Goal: Information Seeking & Learning: Learn about a topic

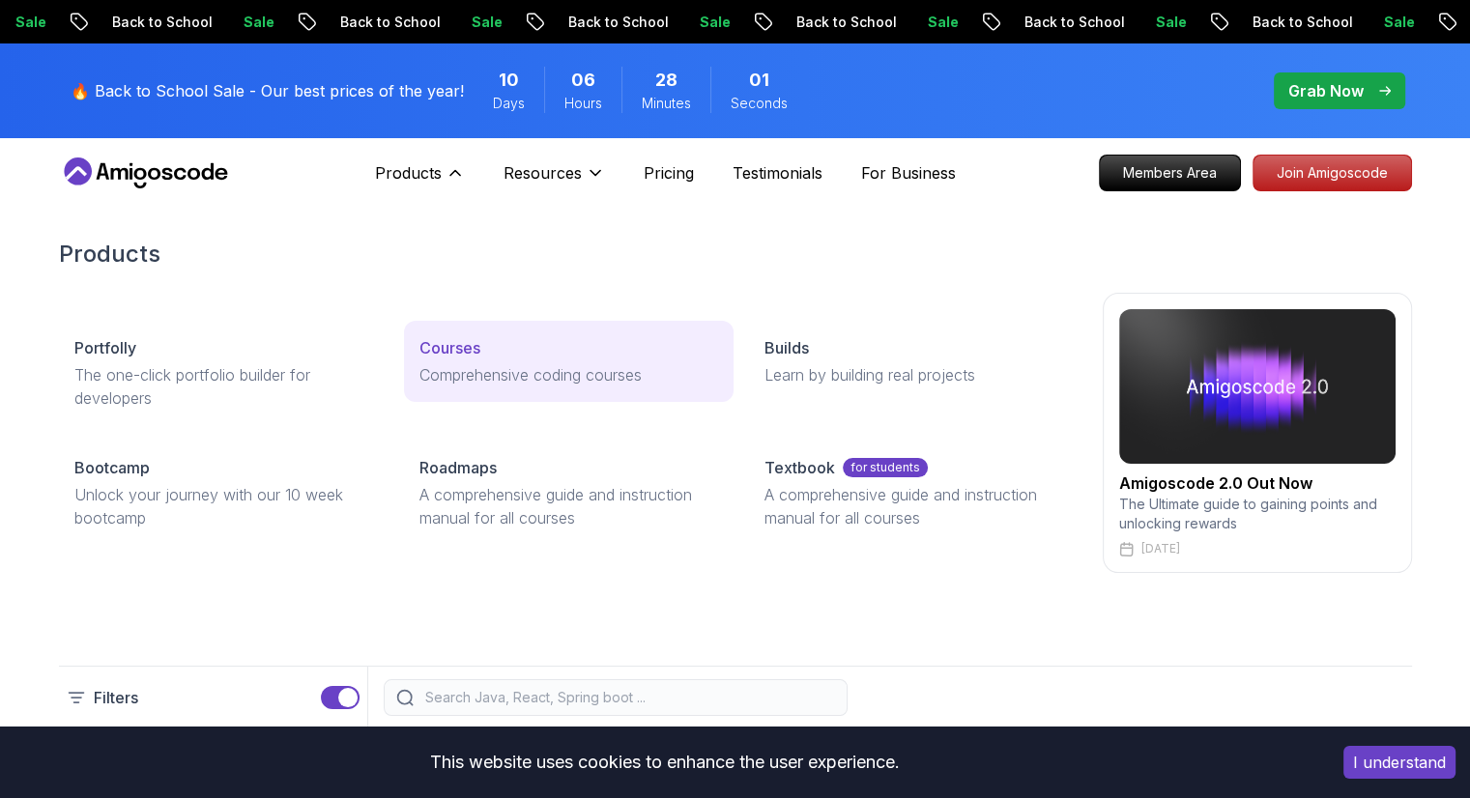
click at [504, 363] on p "Comprehensive coding courses" at bounding box center [569, 374] width 299 height 23
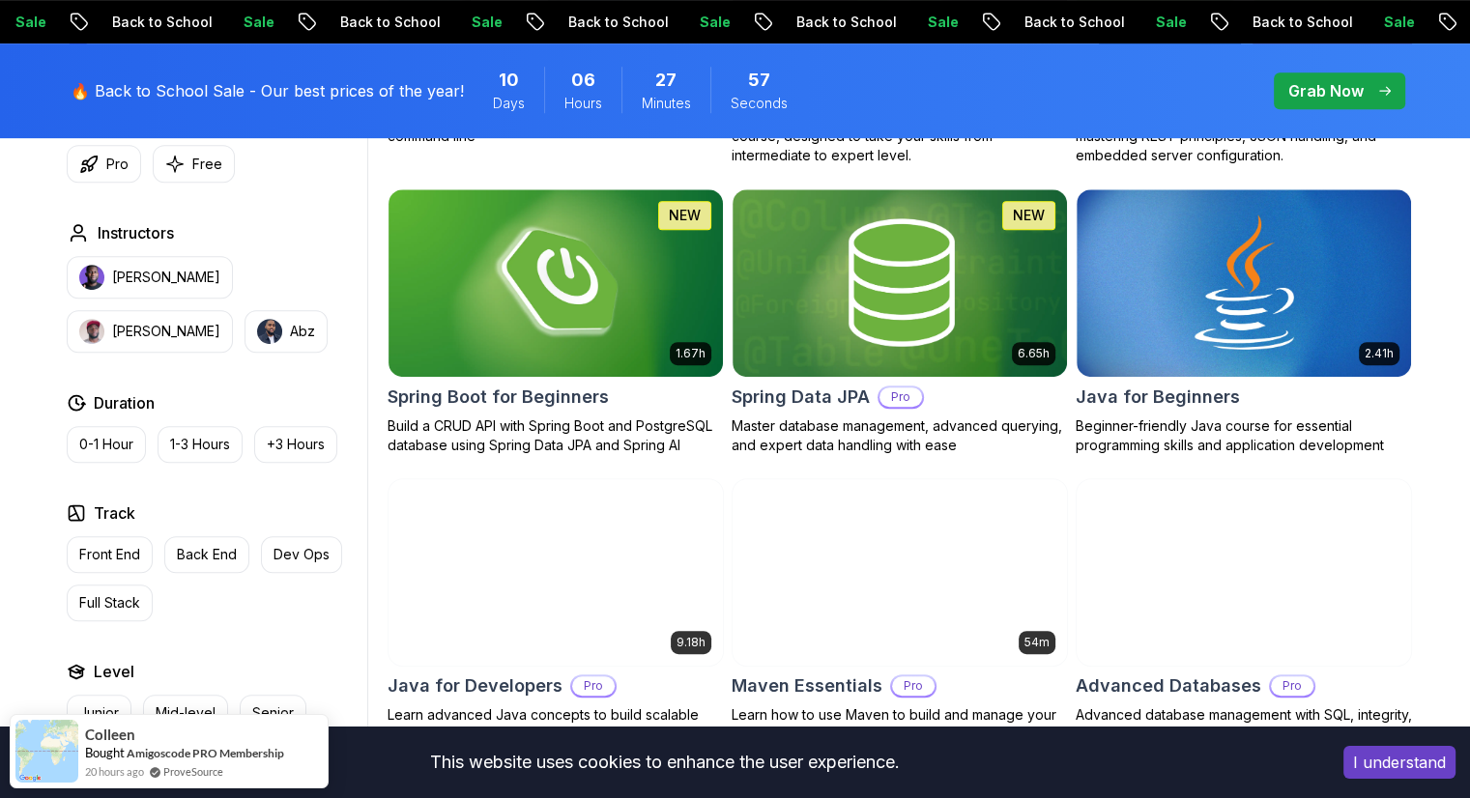
scroll to position [493, 0]
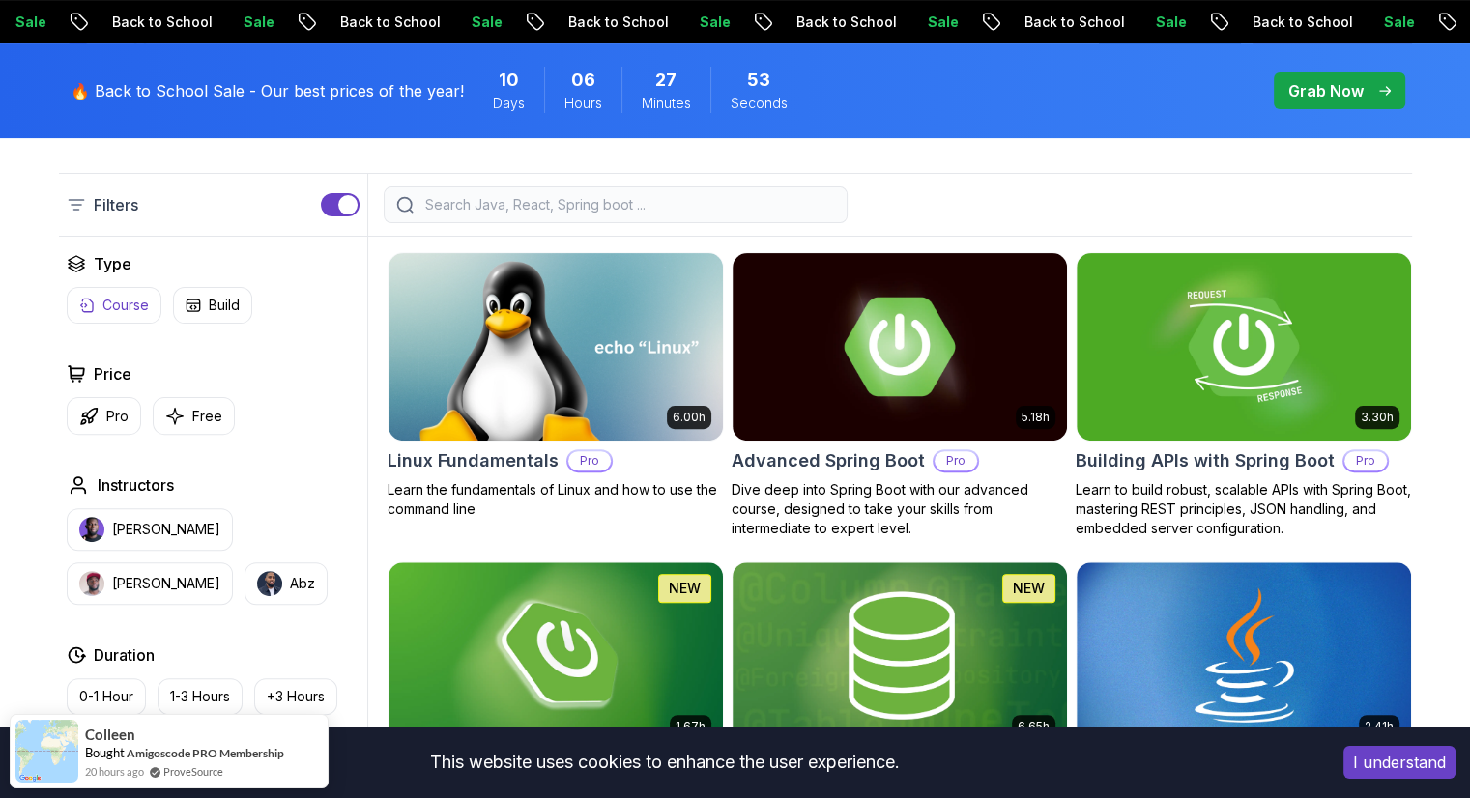
click at [132, 311] on p "Course" at bounding box center [125, 305] width 46 height 19
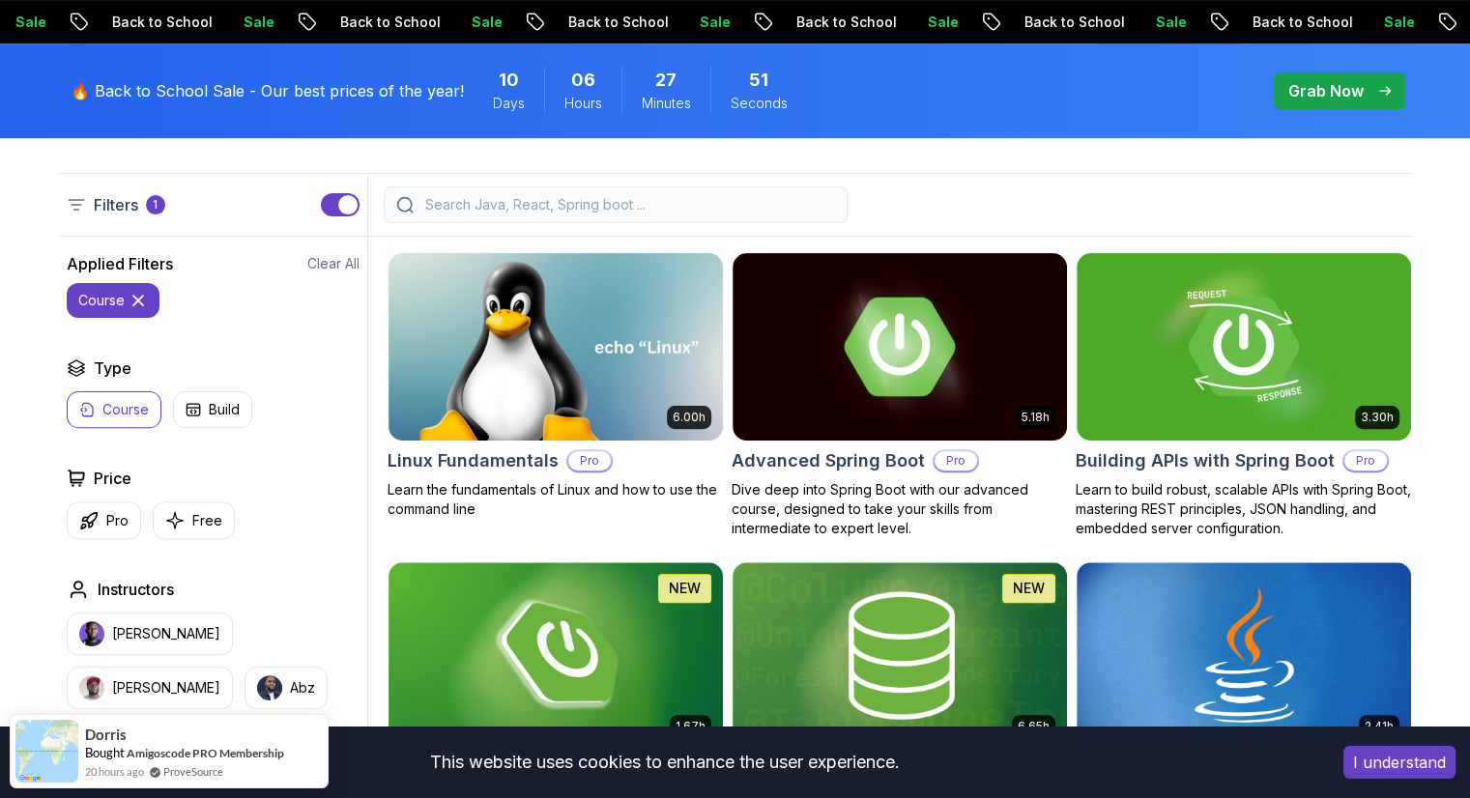
scroll to position [714, 0]
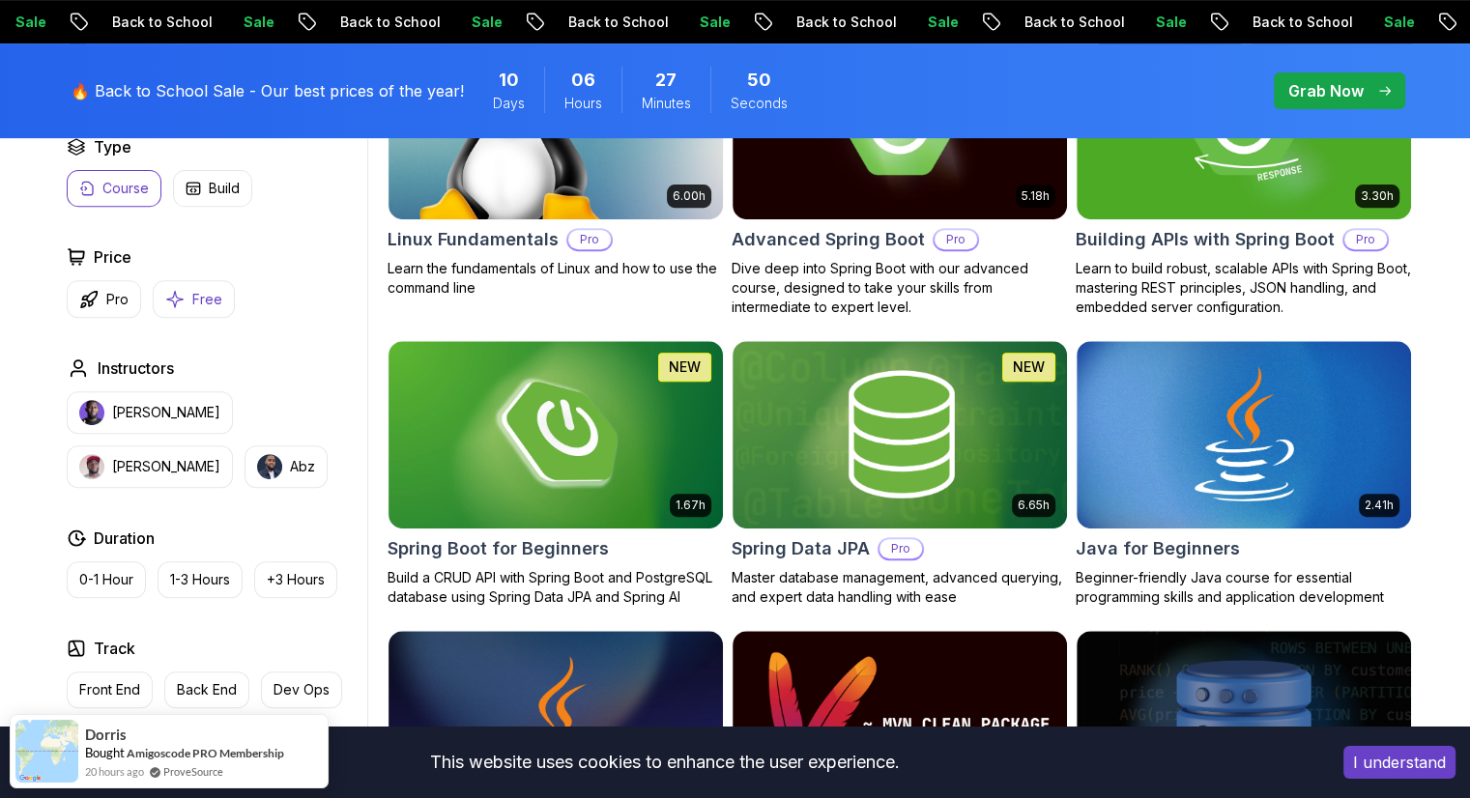
click at [176, 286] on button "Free" at bounding box center [194, 299] width 82 height 38
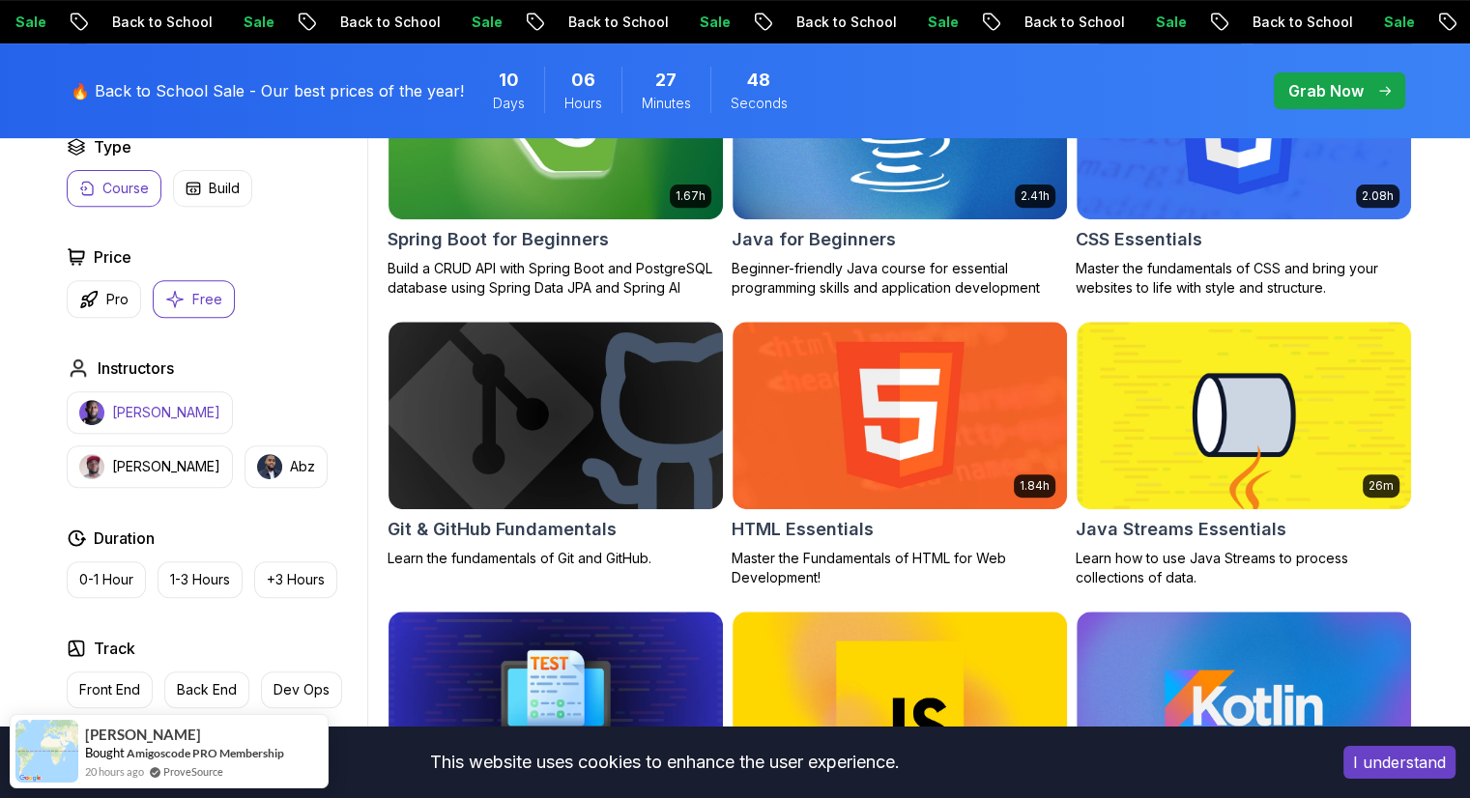
click at [161, 409] on p "[PERSON_NAME]" at bounding box center [166, 412] width 108 height 19
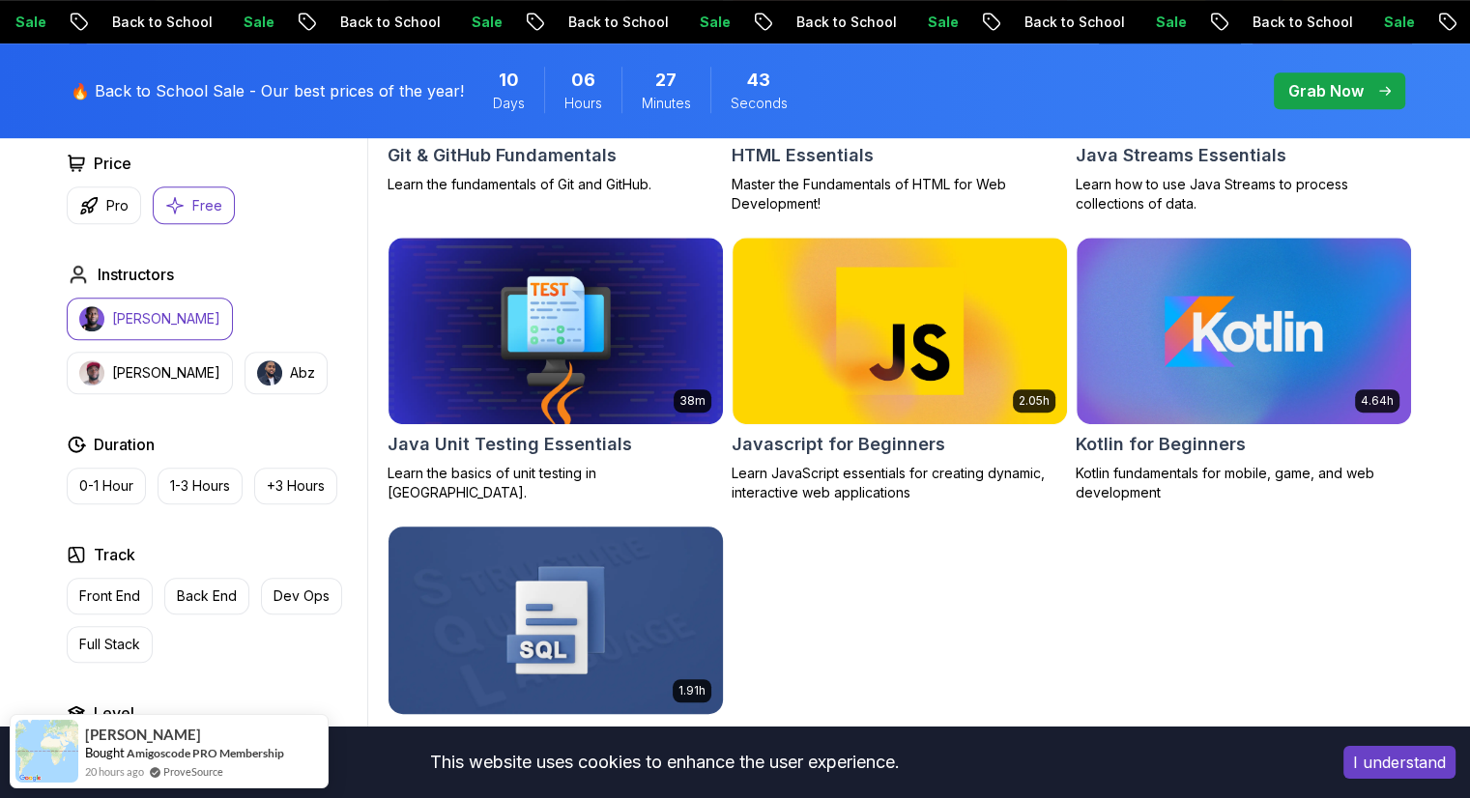
scroll to position [1077, 0]
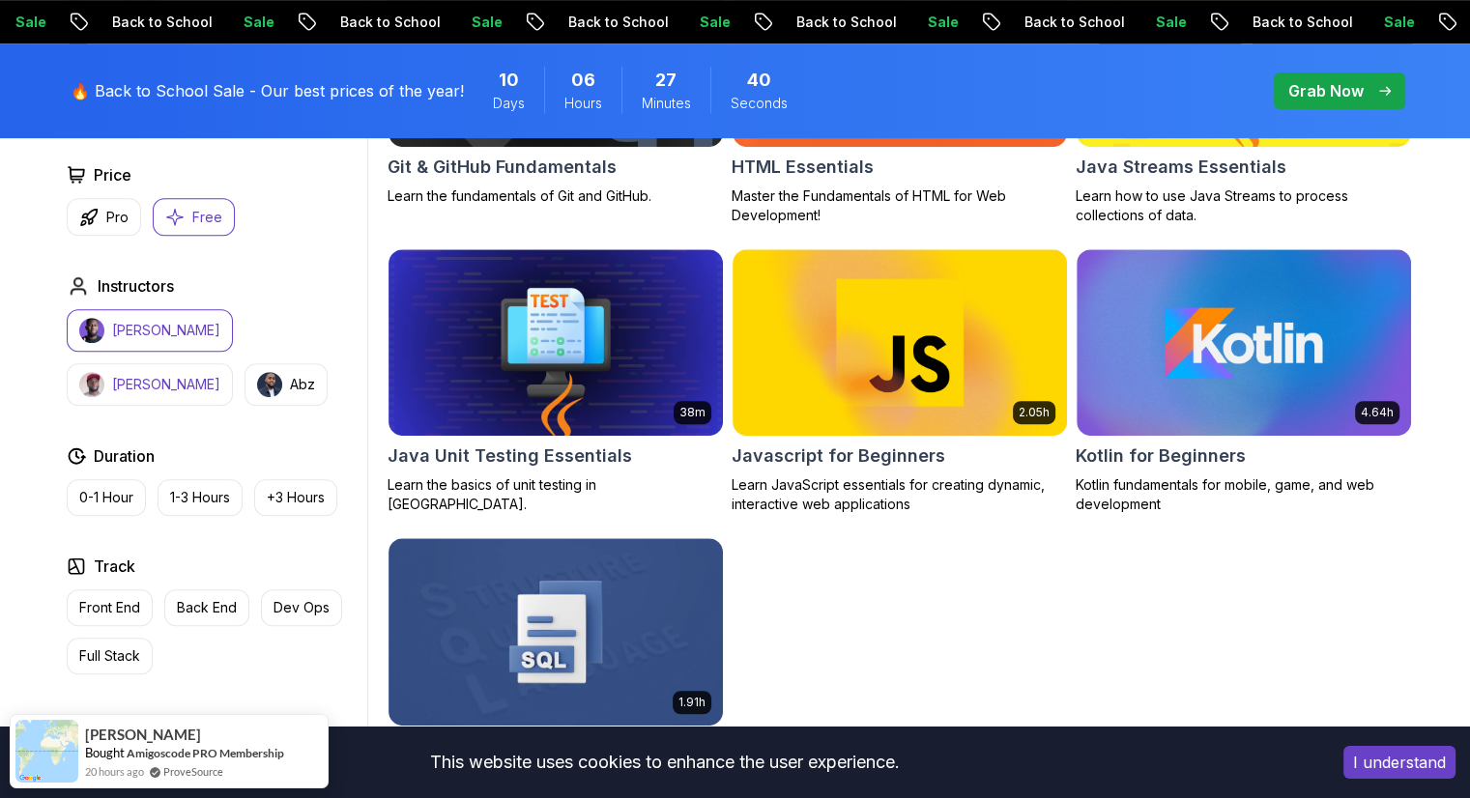
click at [104, 372] on img "button" at bounding box center [91, 384] width 25 height 25
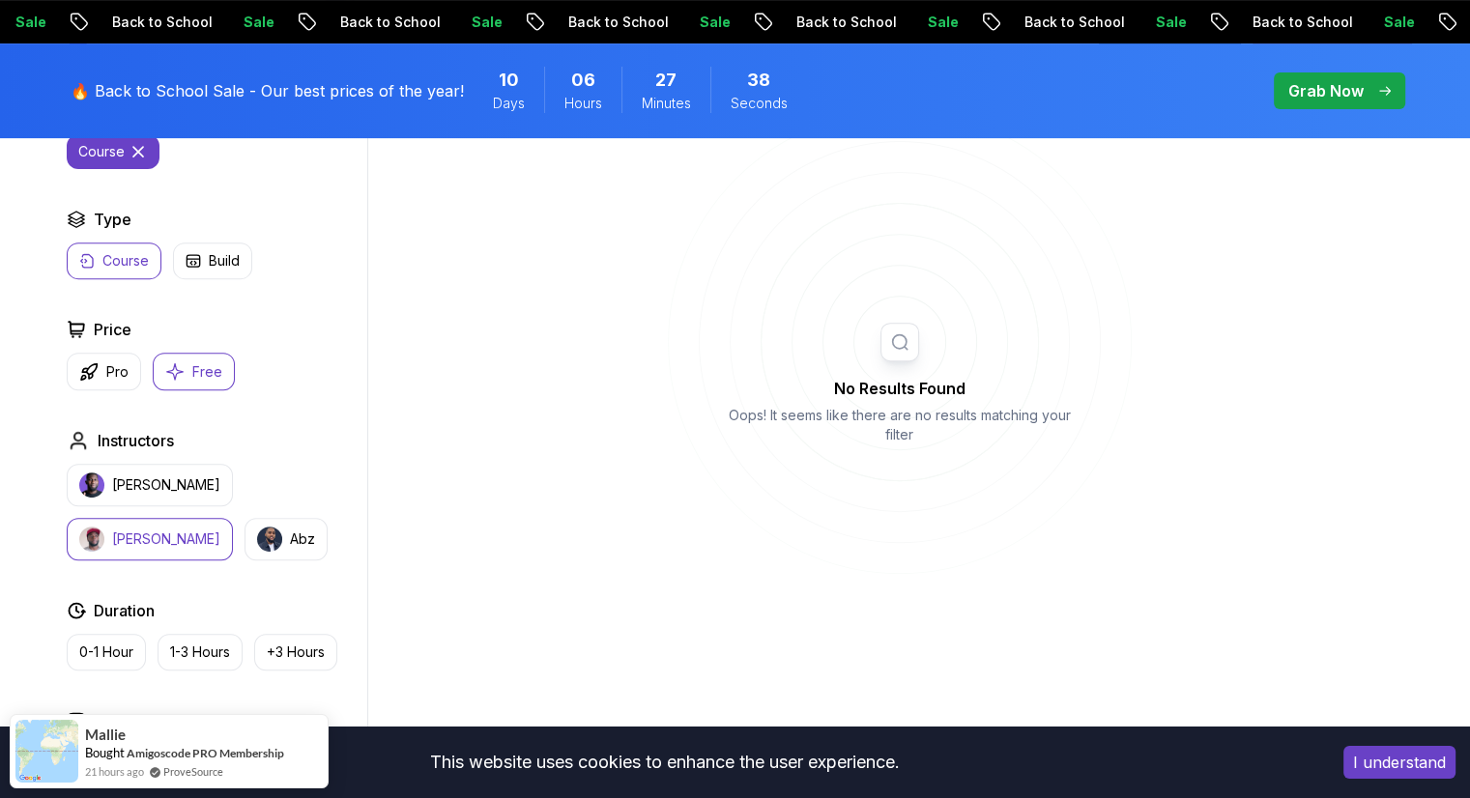
scroll to position [686, 0]
click at [245, 520] on button "Abz" at bounding box center [286, 541] width 83 height 43
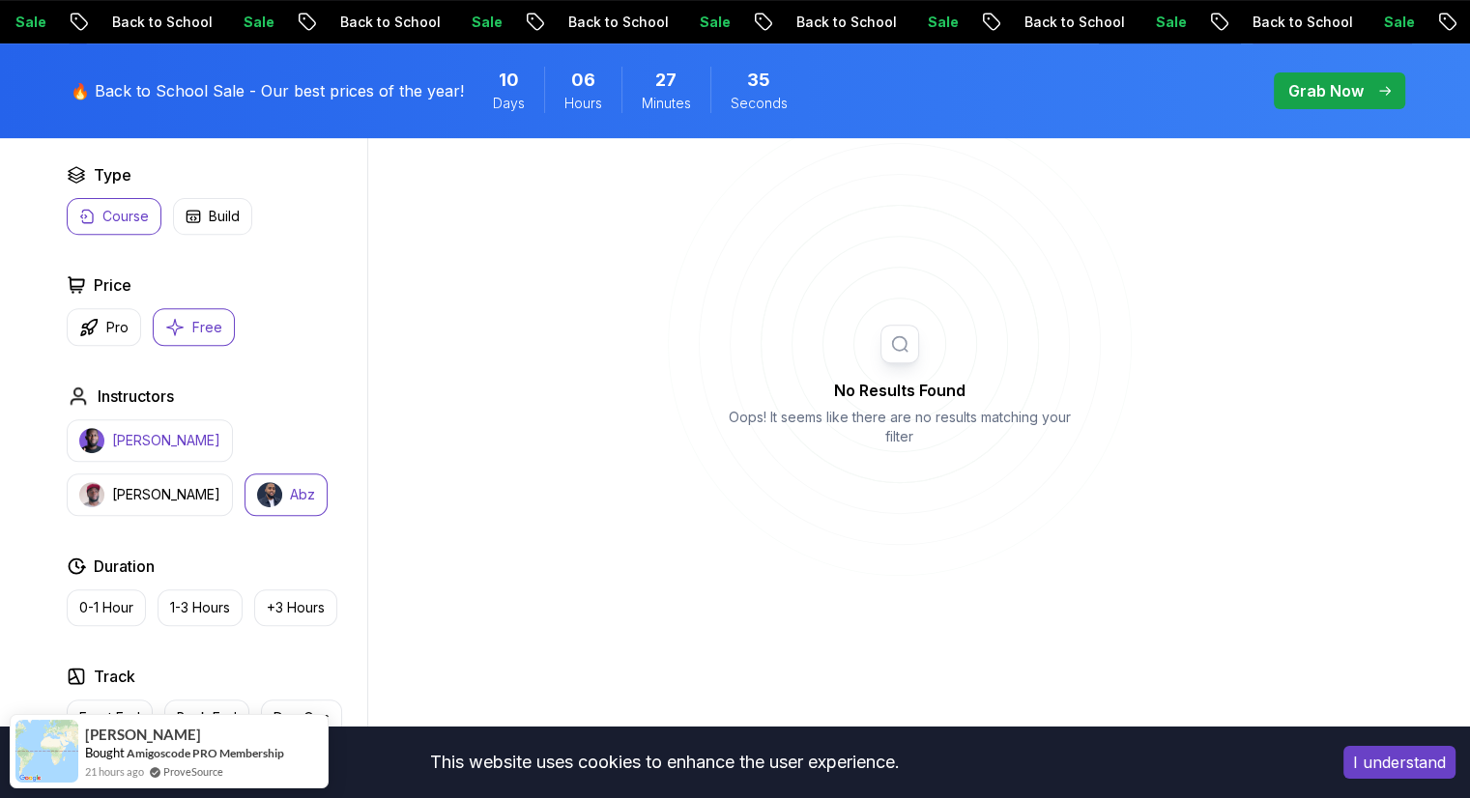
click at [174, 439] on p "[PERSON_NAME]" at bounding box center [166, 440] width 108 height 19
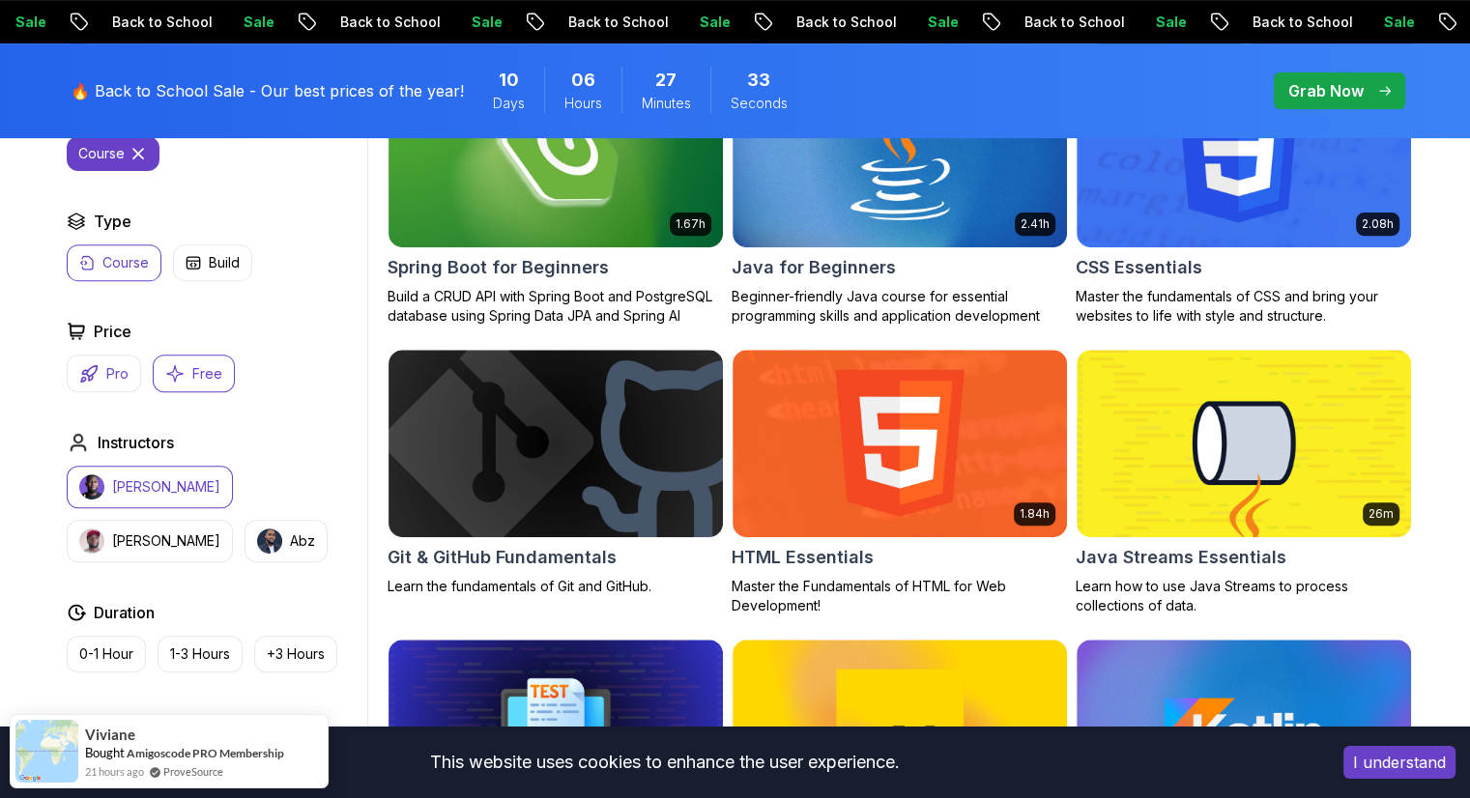
click at [112, 355] on button "Pro" at bounding box center [104, 374] width 74 height 38
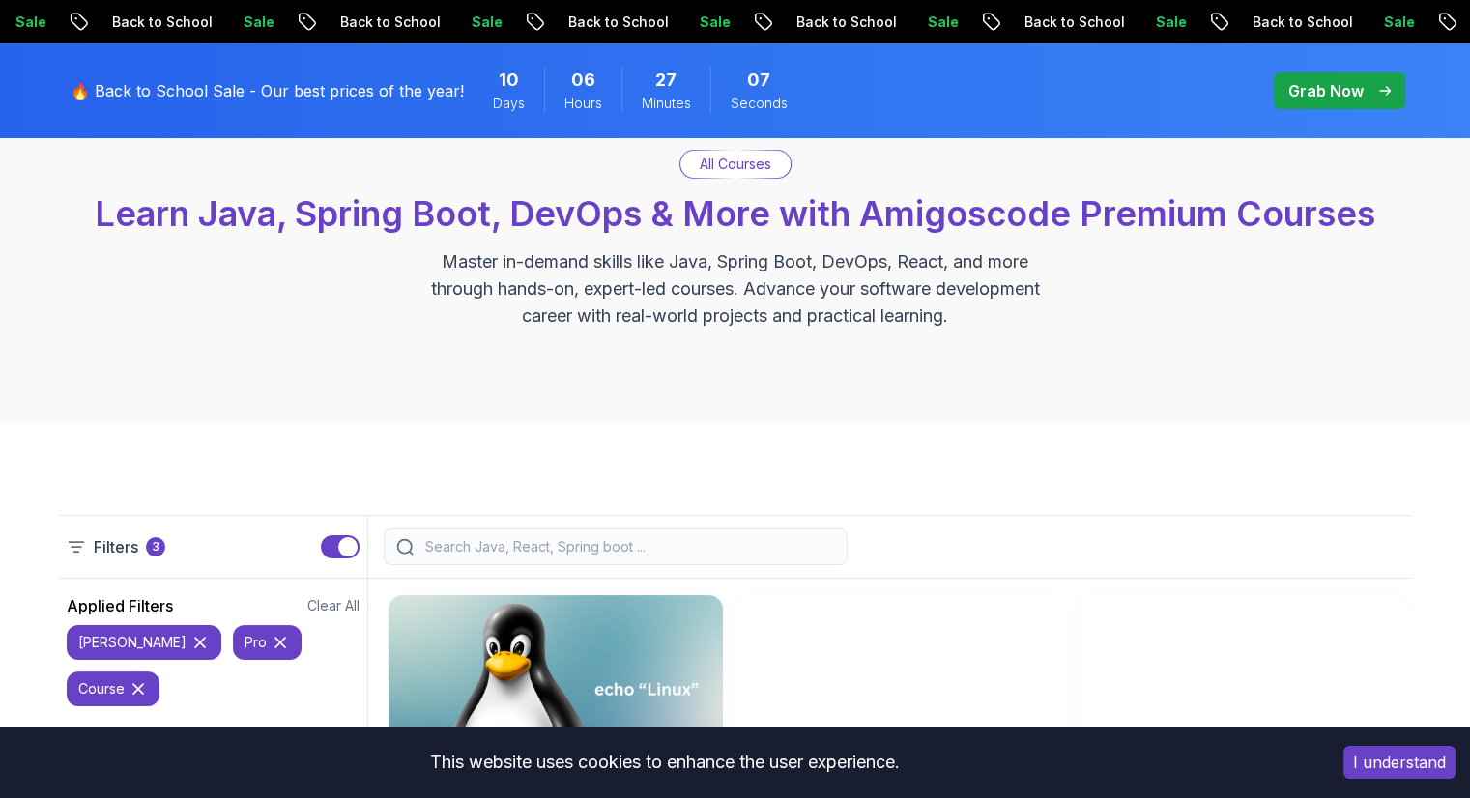
scroll to position [151, 0]
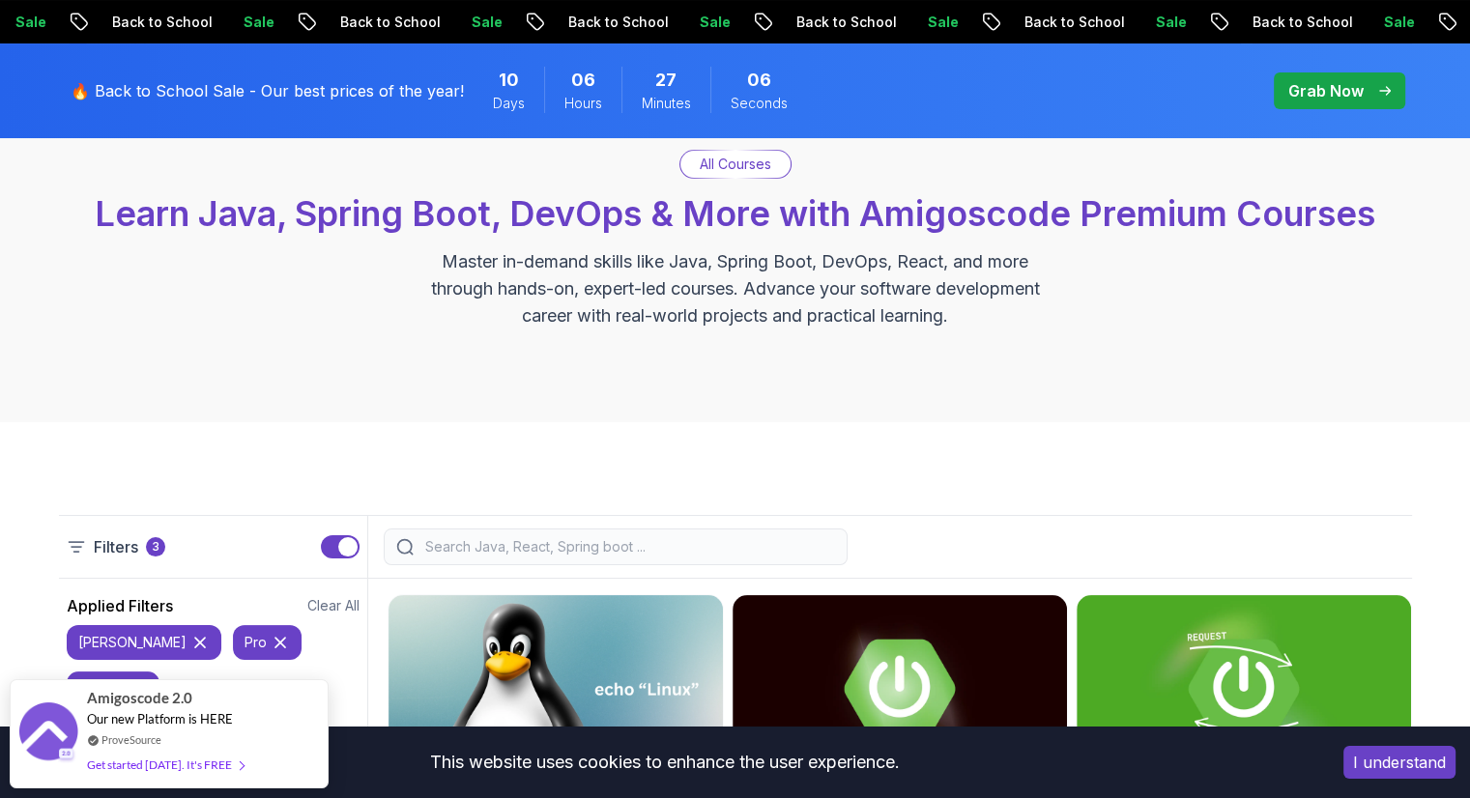
click at [555, 541] on input "search" at bounding box center [628, 546] width 414 height 19
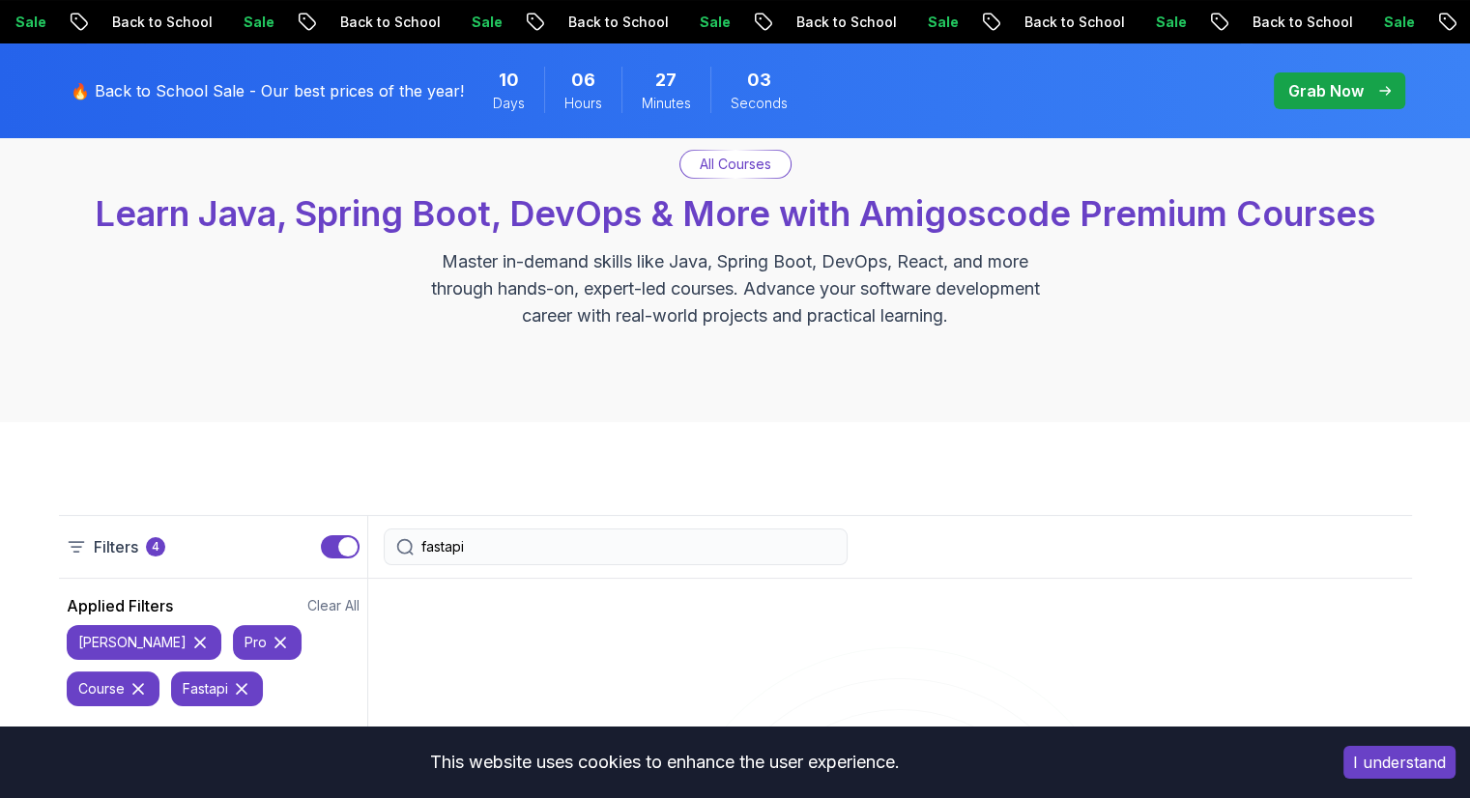
type input "fastapi"
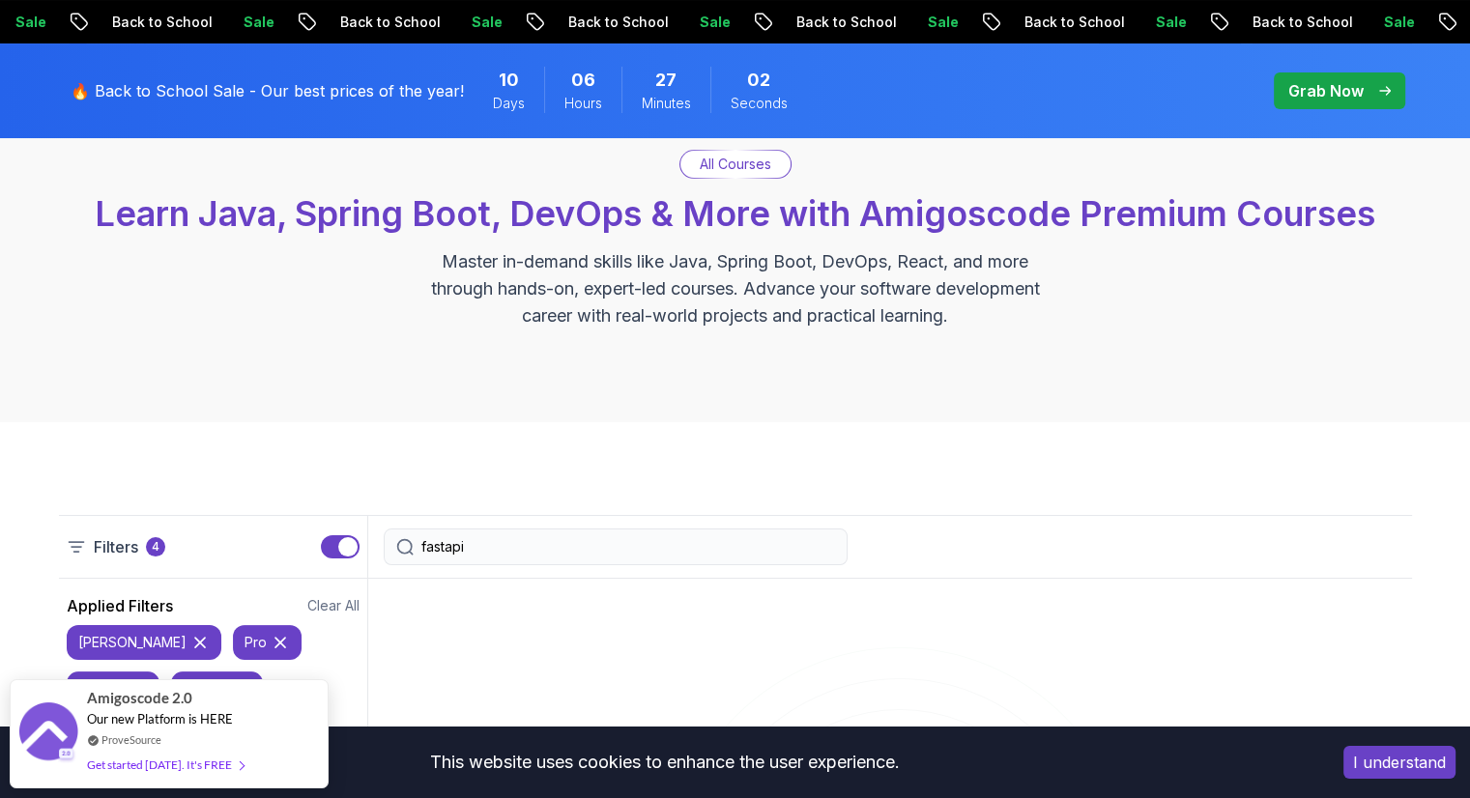
scroll to position [472, 0]
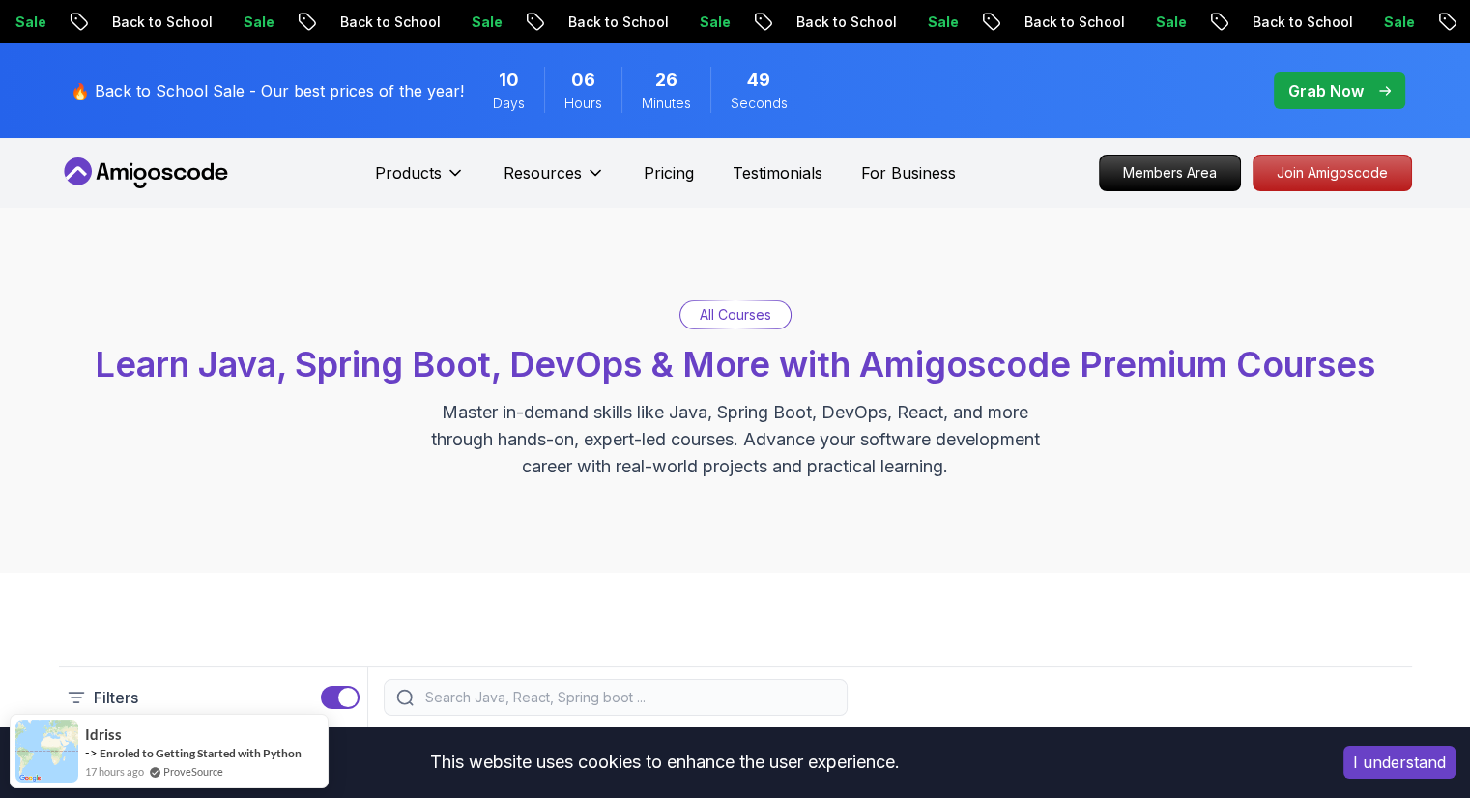
click at [762, 310] on p "All Courses" at bounding box center [736, 314] width 72 height 19
click at [740, 321] on p "All Courses" at bounding box center [736, 314] width 72 height 19
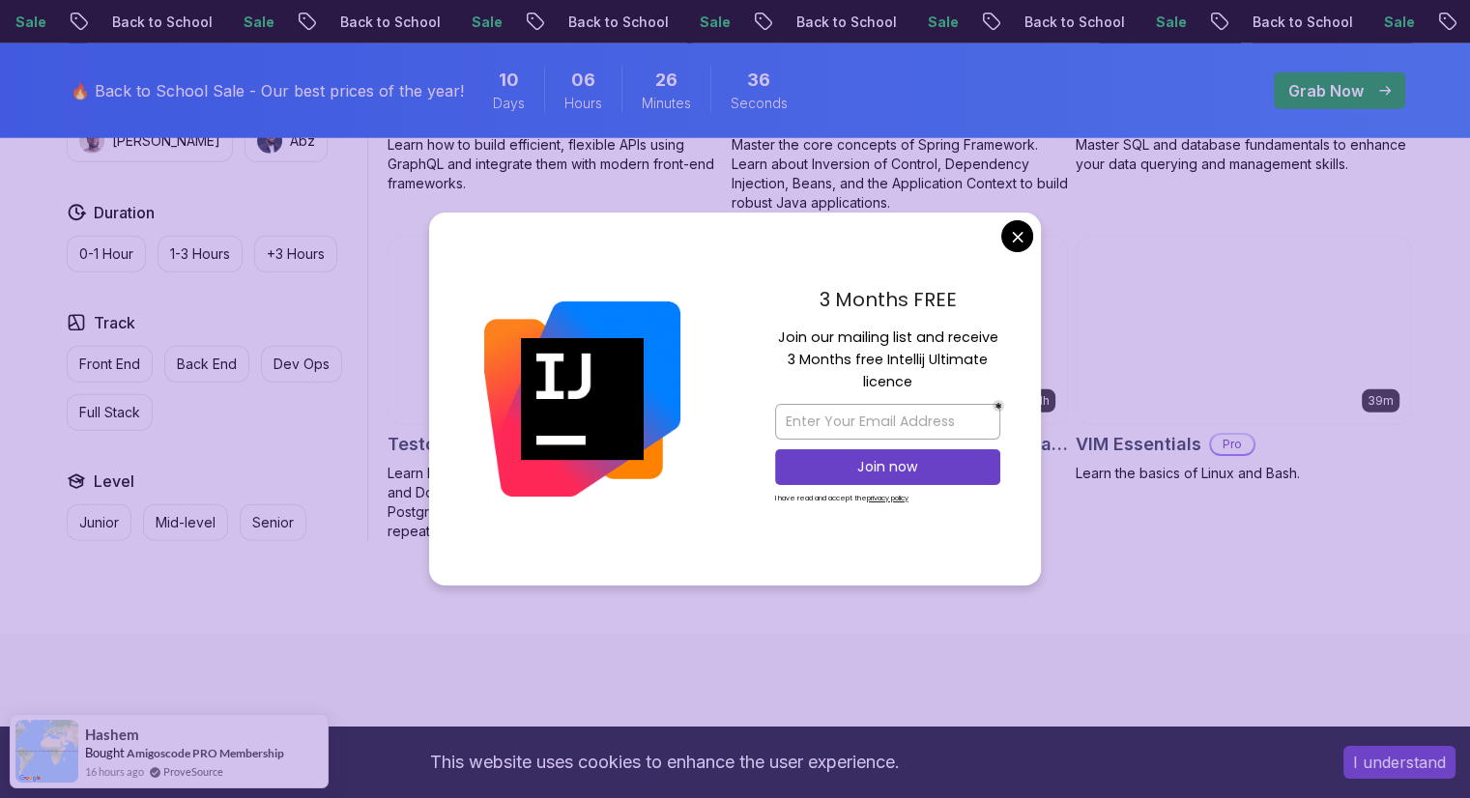
scroll to position [5147, 0]
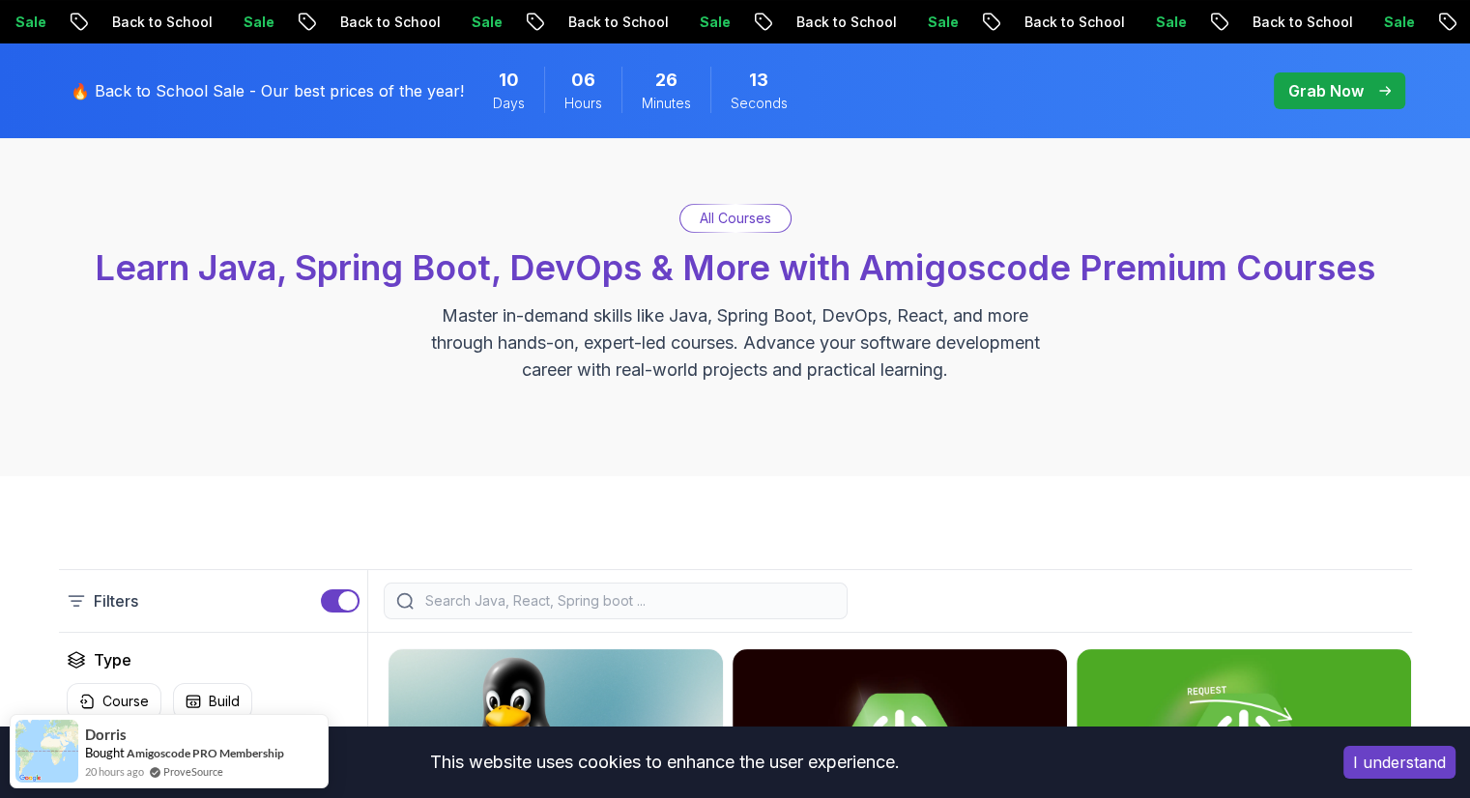
scroll to position [77, 0]
